Goal: Task Accomplishment & Management: Manage account settings

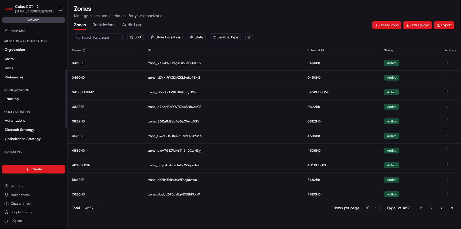
scroll to position [72, 0]
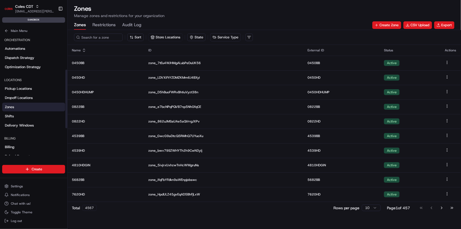
click at [101, 28] on button "Restrictions" at bounding box center [103, 25] width 23 height 9
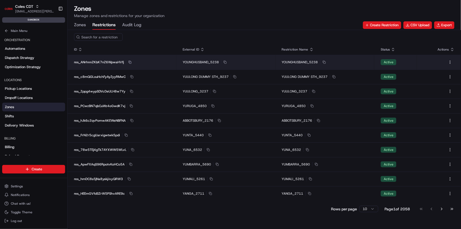
click at [130, 62] on rect "button" at bounding box center [131, 63] width 2 height 2
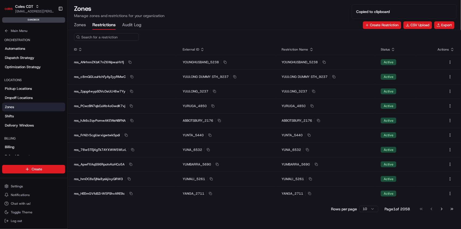
paste input "res_ANrhnnZKbK7nZ6WpwaHVfj"
click at [127, 37] on input "res_ANrhnnZKbK7nZ6WpwaHVfj" at bounding box center [106, 37] width 65 height 8
click at [132, 36] on input "res_ANrhnnZKbK7nZ6WpwaHVfj" at bounding box center [106, 37] width 65 height 8
click at [134, 36] on input "res_ANrhnnZKbK7nZ6WpwaHVfj" at bounding box center [106, 37] width 65 height 8
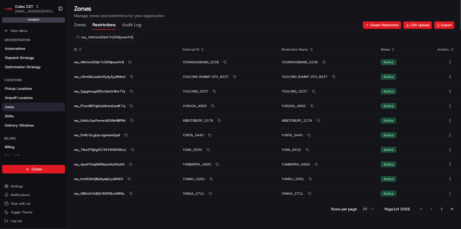
drag, startPoint x: 89, startPoint y: 37, endPoint x: 194, endPoint y: 43, distance: 105.0
click at [194, 43] on div "res_ANrhnnZKbK7nZ6WpwaHVfj" at bounding box center [265, 37] width 394 height 14
type input "res_"
